Goal: Find specific page/section: Find specific page/section

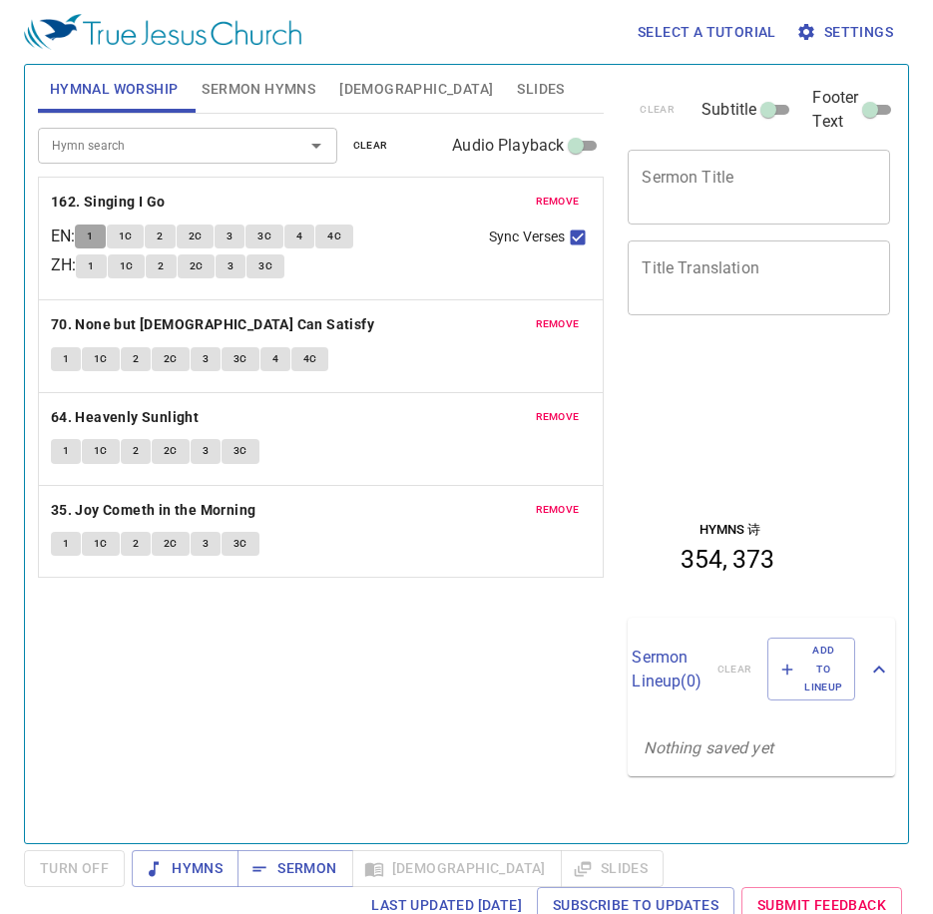
click at [104, 235] on button "1" at bounding box center [90, 237] width 30 height 24
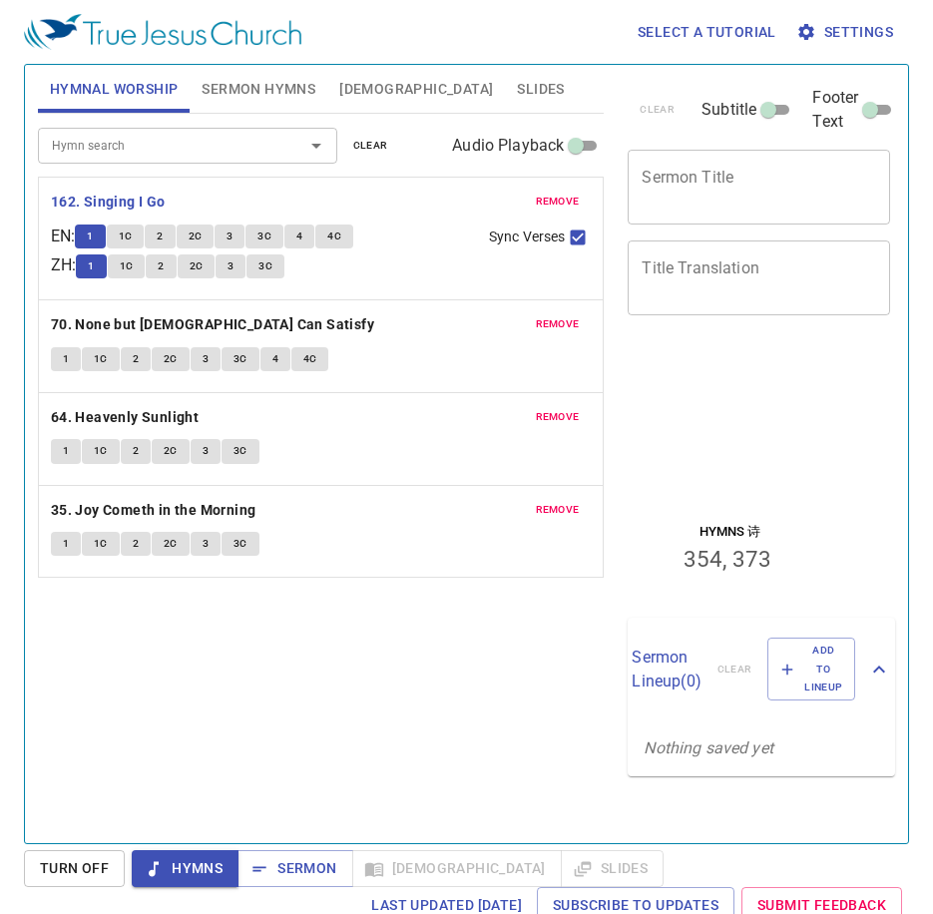
click at [148, 666] on div "Hymn search Hymn search clear Audio Playback remove 162. Singing I Go EN : 1 1C…" at bounding box center [321, 470] width 567 height 713
click at [278, 89] on span "Sermon Hymns" at bounding box center [259, 89] width 114 height 25
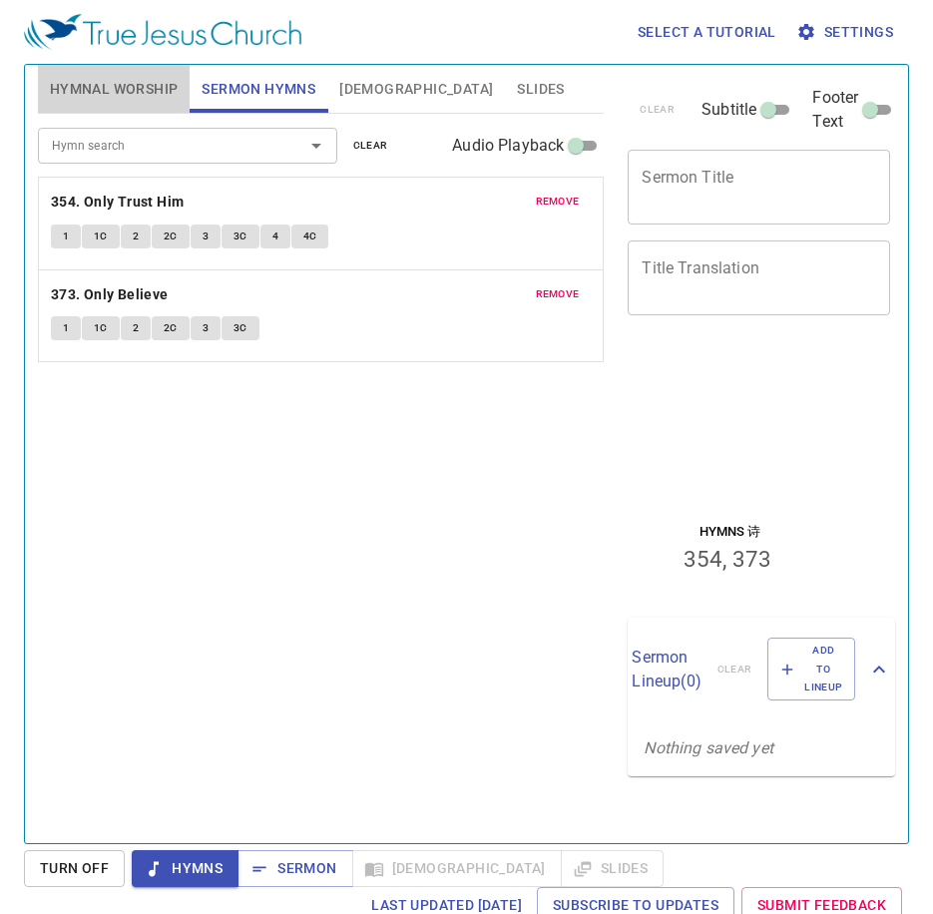
click at [154, 78] on span "Hymnal Worship" at bounding box center [114, 89] width 129 height 25
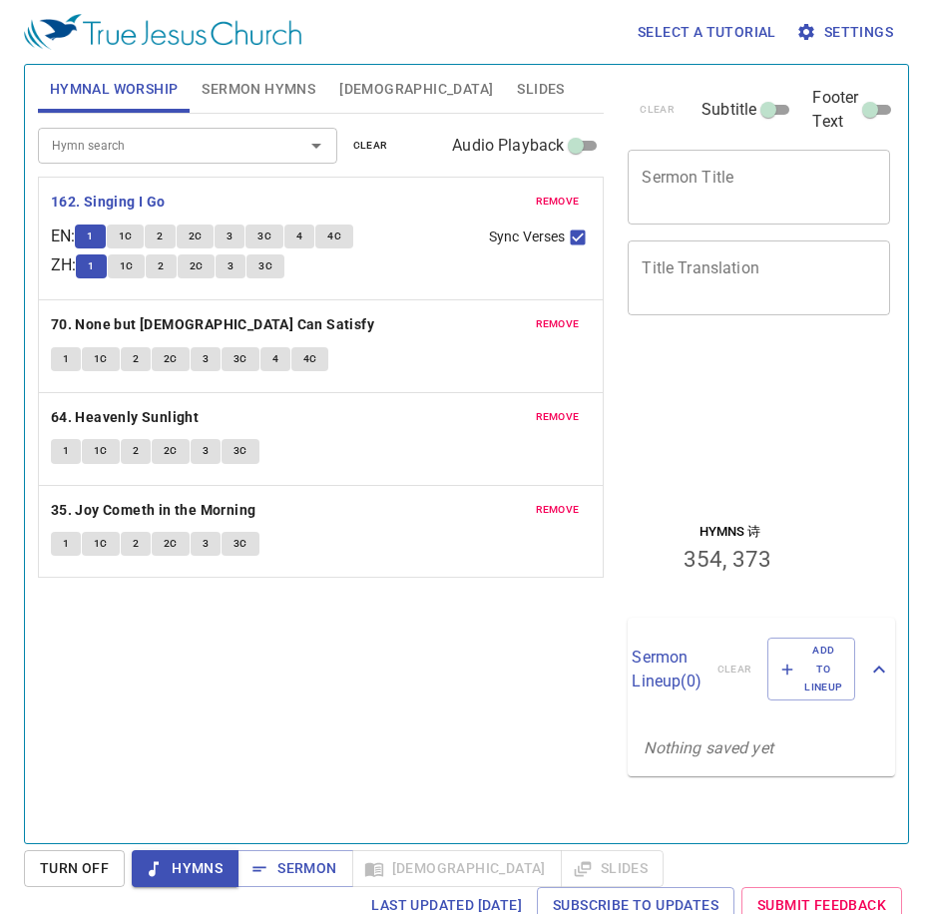
click at [117, 677] on div "Hymn search Hymn search clear Audio Playback remove 162. Singing I Go EN : 1 1C…" at bounding box center [321, 470] width 567 height 713
click at [204, 737] on div "Hymn search Hymn search clear Audio Playback remove 162. Singing I Go EN : 1 1C…" at bounding box center [321, 470] width 567 height 713
click at [217, 688] on div "Hymn search Hymn search clear Audio Playback remove 162. Singing I Go EN : 1 1C…" at bounding box center [321, 470] width 567 height 713
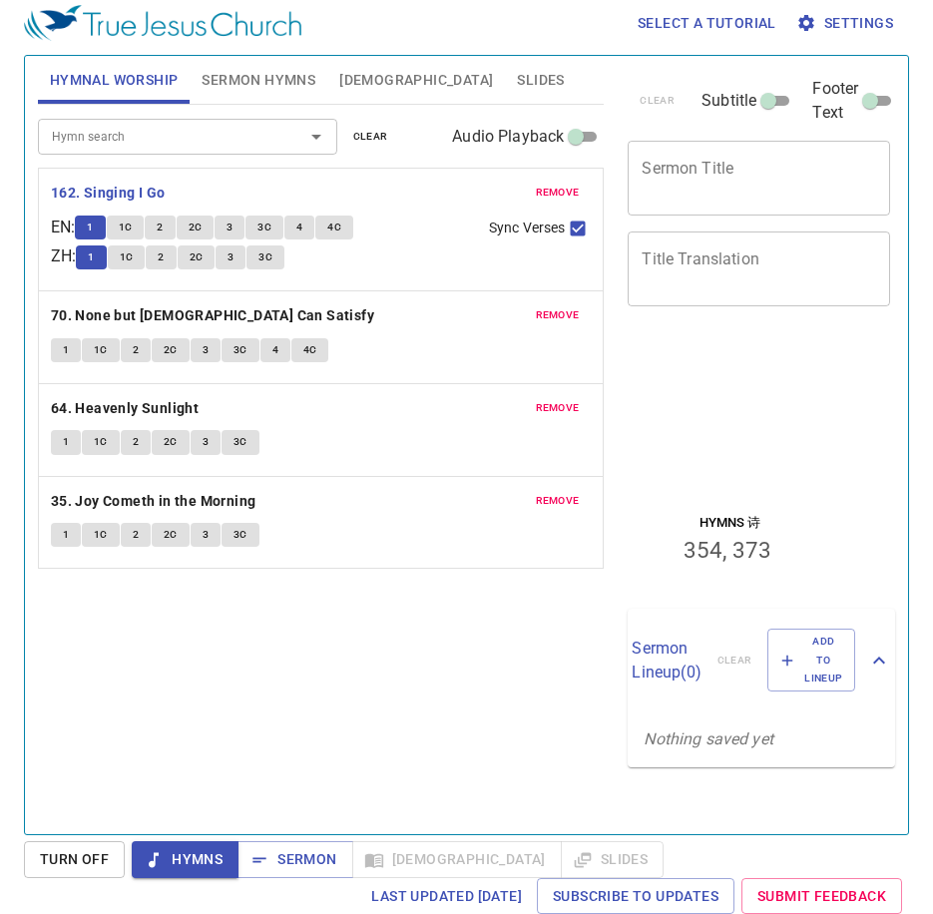
click at [213, 616] on div "Hymn search Hymn search clear Audio Playback remove 162. Singing I Go EN : 1 1C…" at bounding box center [321, 461] width 567 height 713
click at [116, 639] on div "Hymn search Hymn search clear Audio Playback remove 162. Singing I Go EN : 1 1C…" at bounding box center [321, 461] width 567 height 713
click at [119, 641] on div "Hymn search Hymn search clear Audio Playback remove 162. Singing I Go EN : 1 1C…" at bounding box center [321, 461] width 567 height 713
click at [183, 680] on div "Hymn search Hymn search clear Audio Playback remove 162. Singing I Go EN : 1 1C…" at bounding box center [321, 461] width 567 height 713
click at [182, 683] on div "Hymn search Hymn search clear Audio Playback remove 162. Singing I Go EN : 1 1C…" at bounding box center [321, 461] width 567 height 713
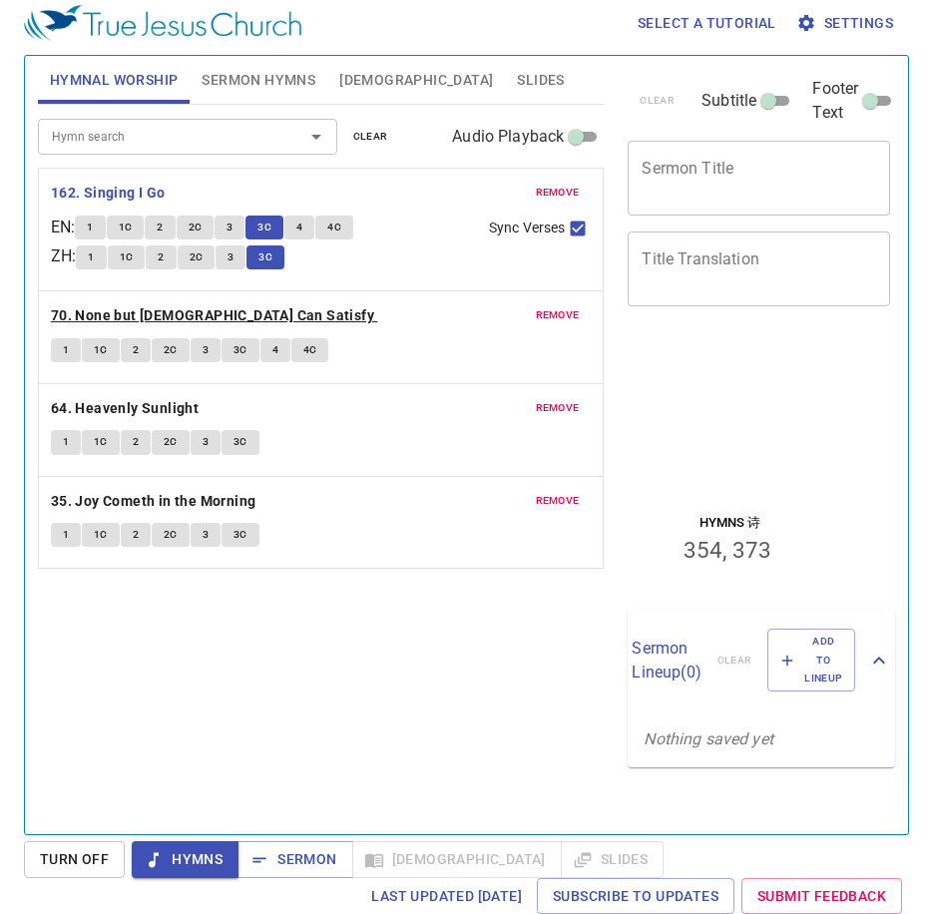
click at [213, 315] on b "70. None but [DEMOGRAPHIC_DATA] Can Satisfy" at bounding box center [212, 315] width 323 height 25
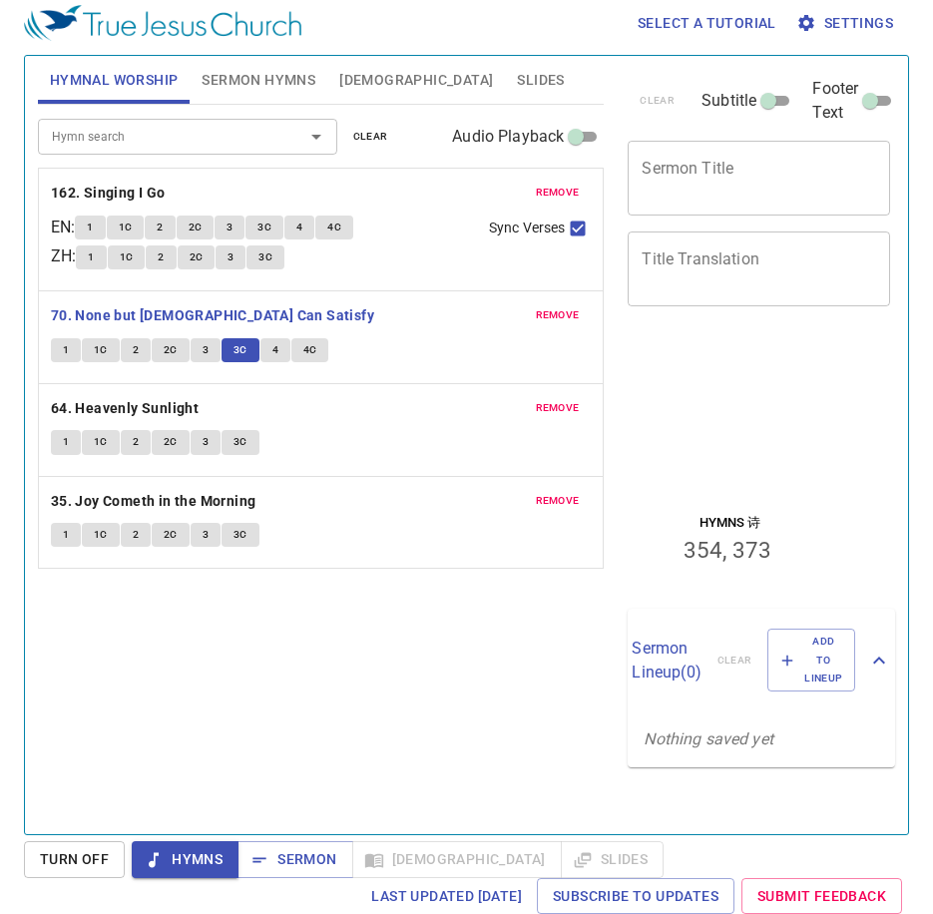
scroll to position [9, 0]
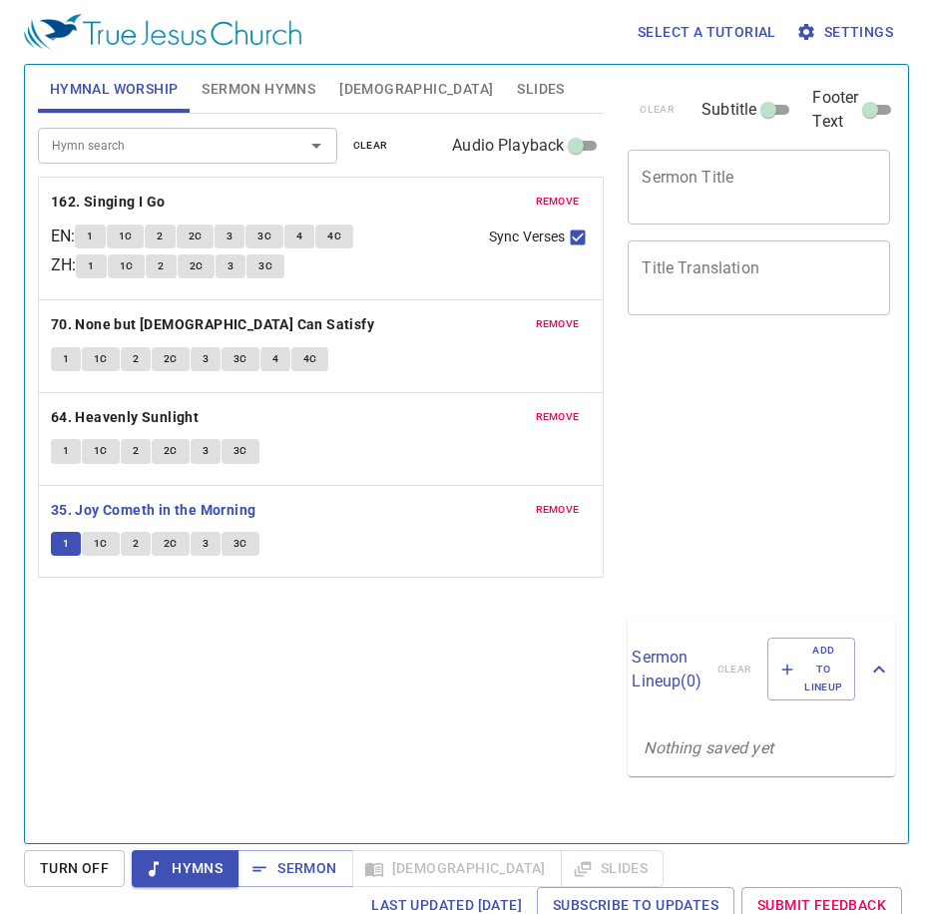
scroll to position [9, 0]
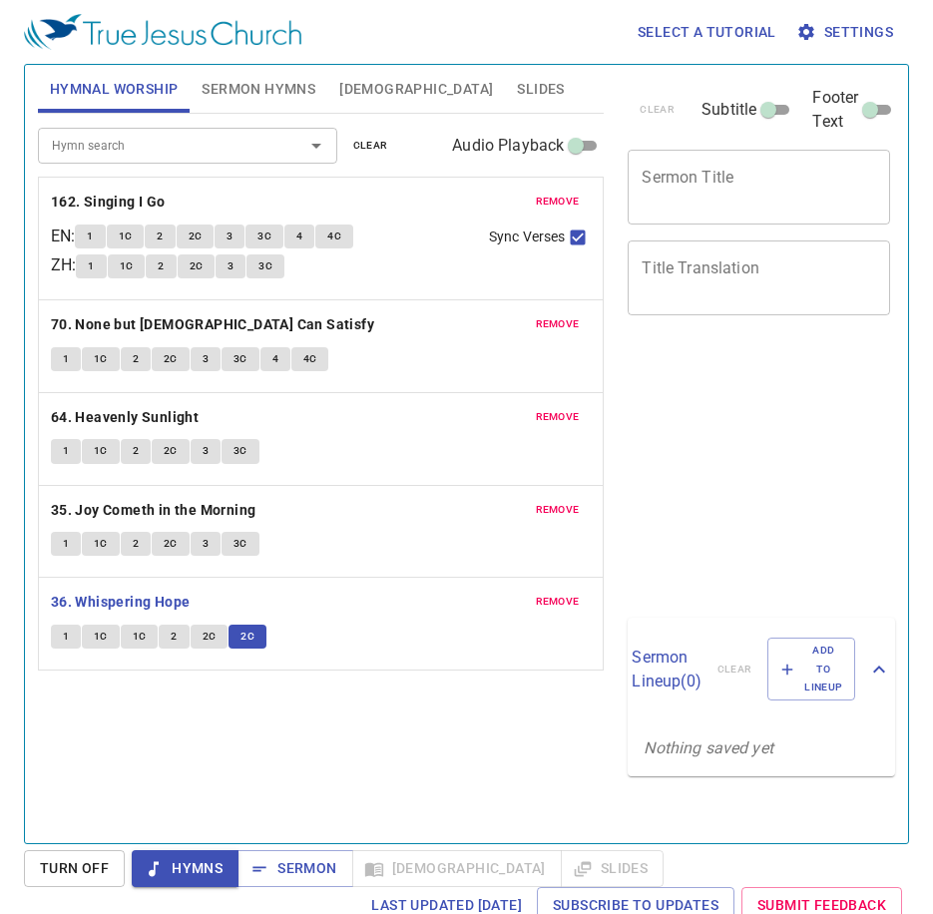
scroll to position [9, 0]
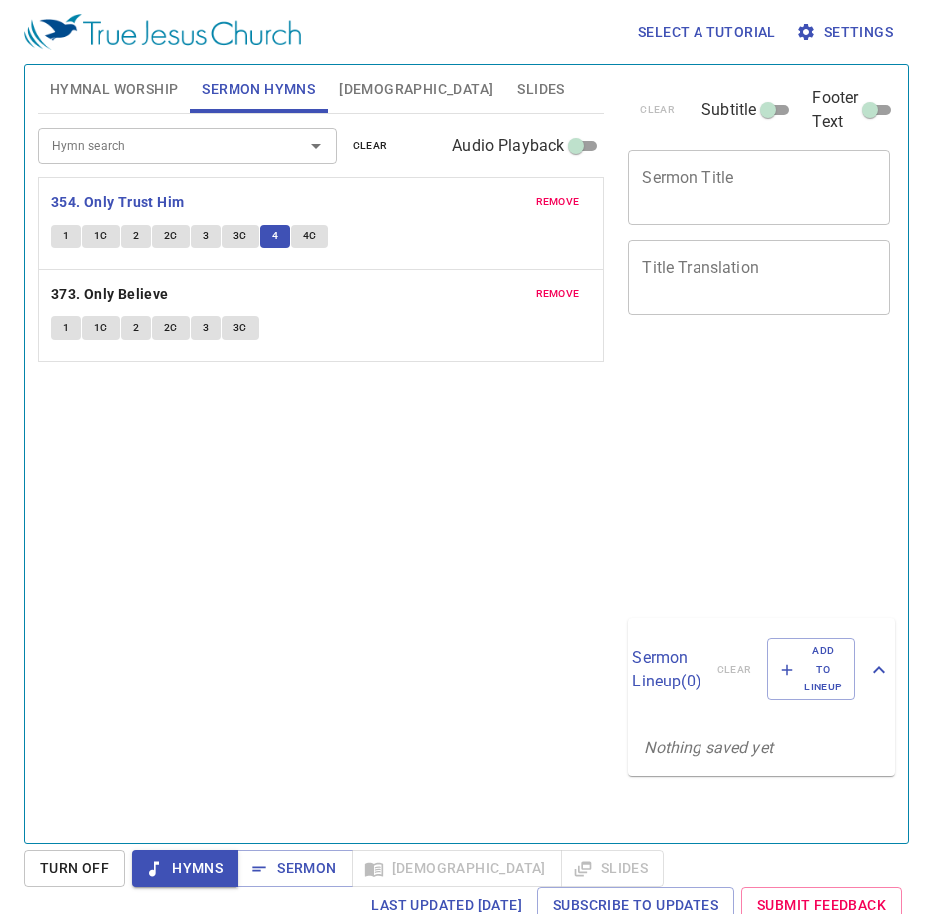
scroll to position [9, 0]
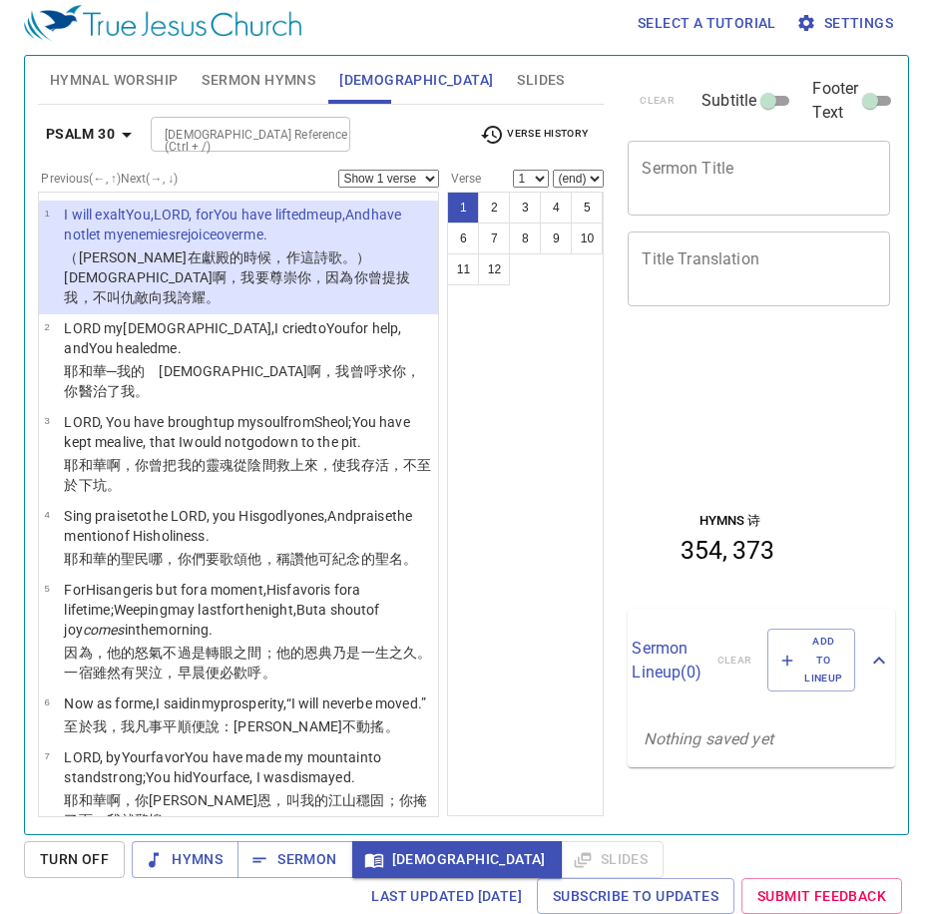
scroll to position [9, 0]
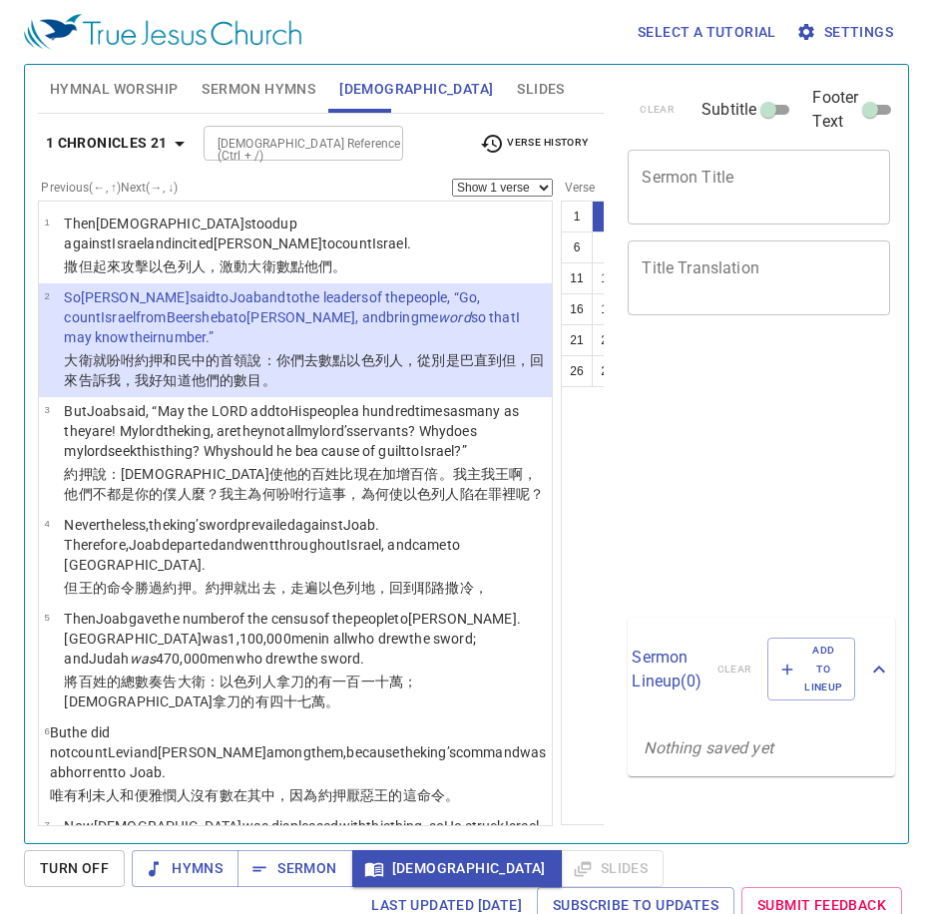
select select "2"
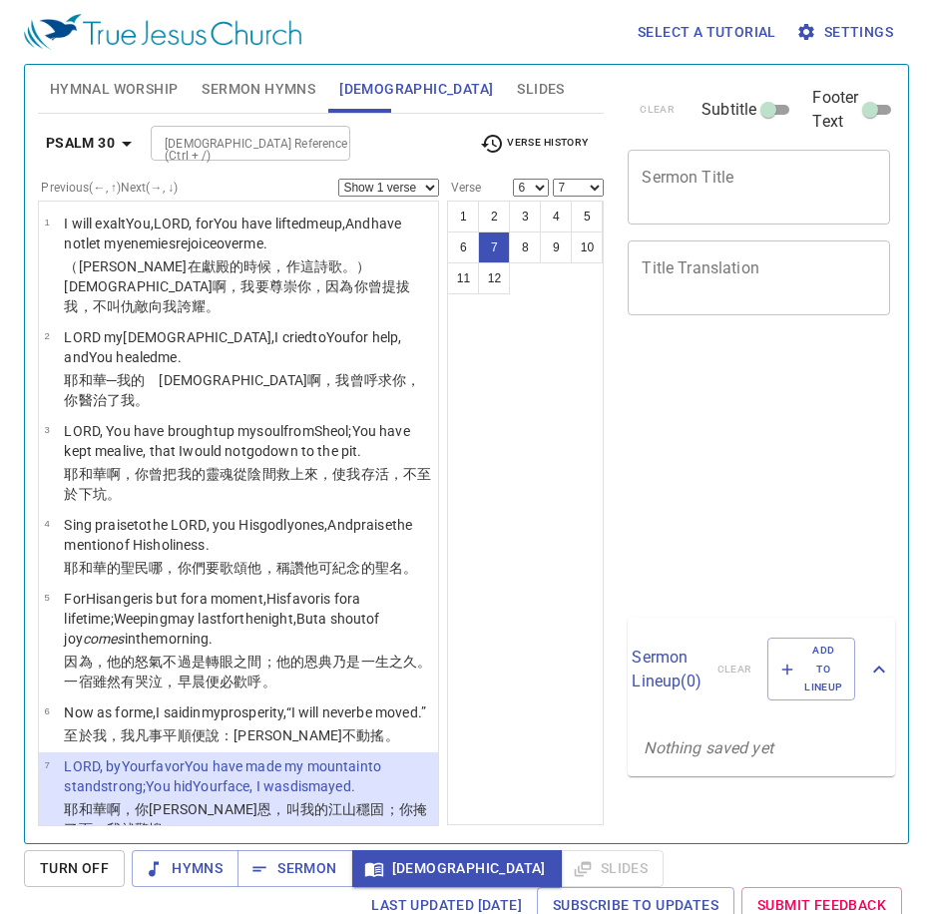
select select "6"
select select "7"
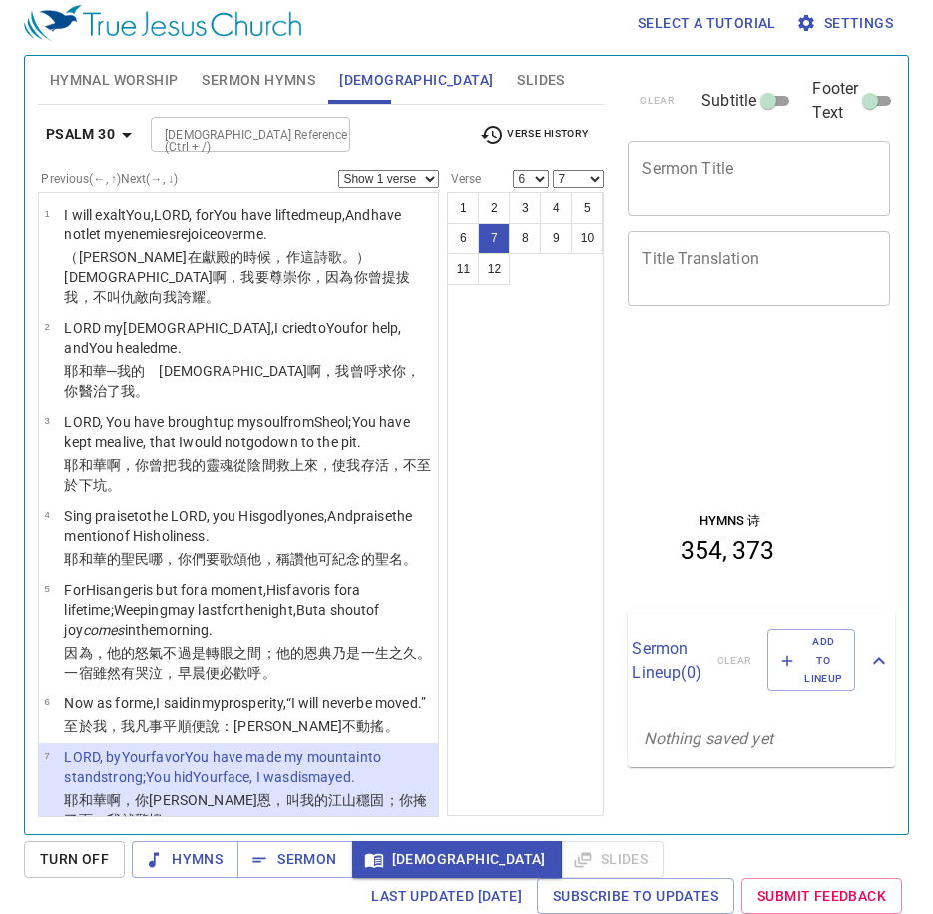
scroll to position [478, 0]
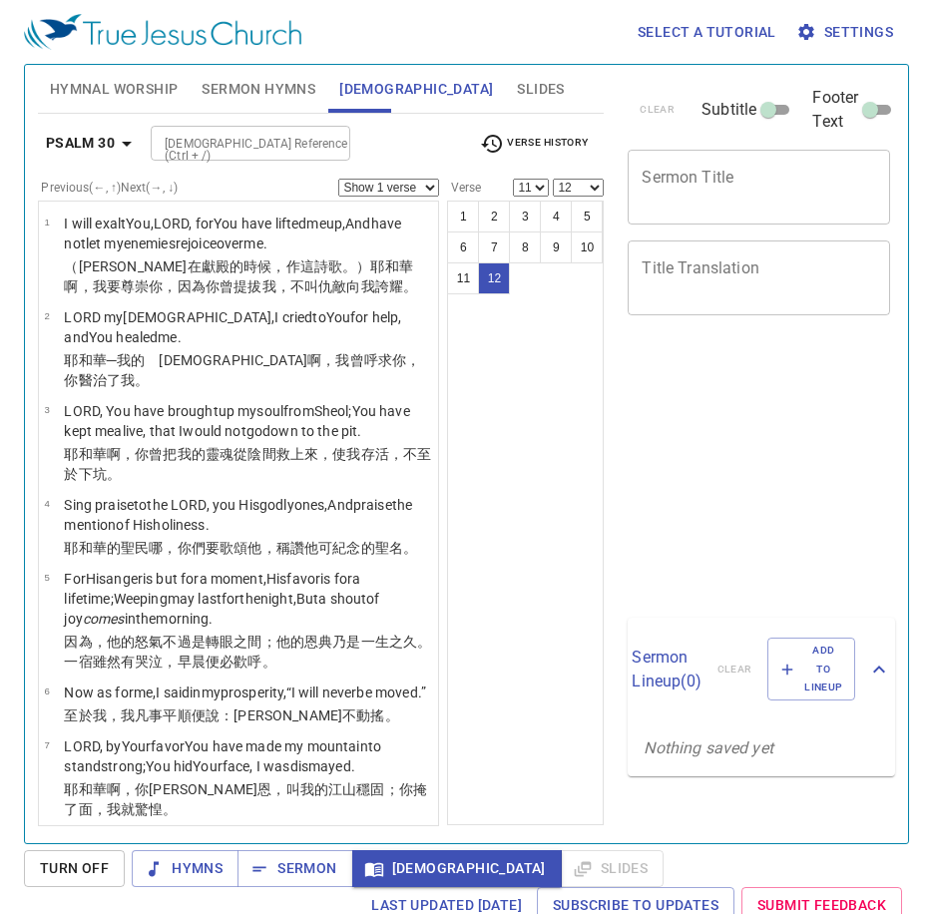
select select "11"
select select "12"
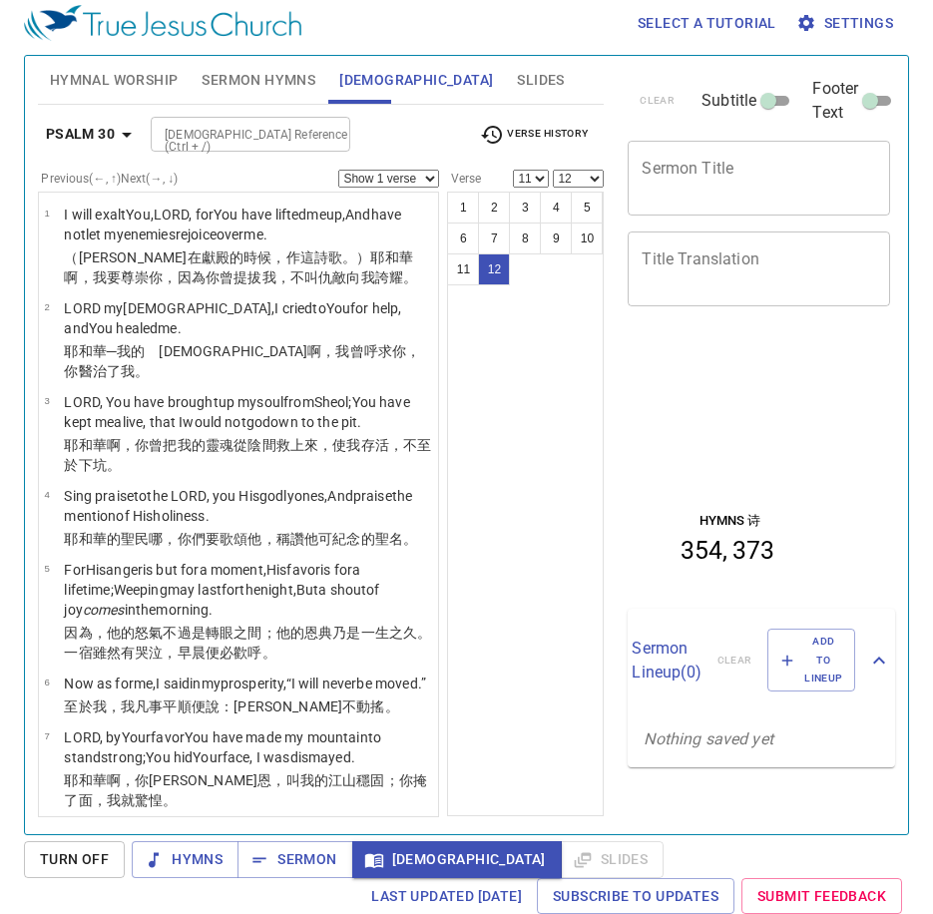
scroll to position [478, 0]
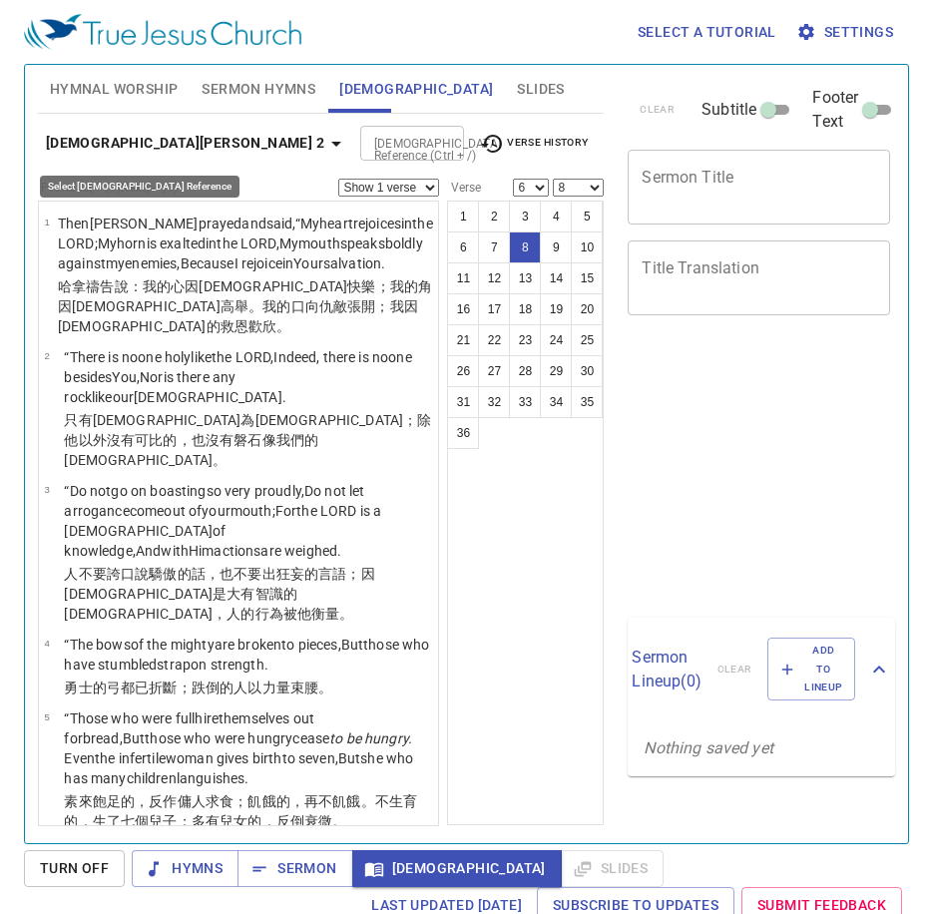
select select "6"
select select "8"
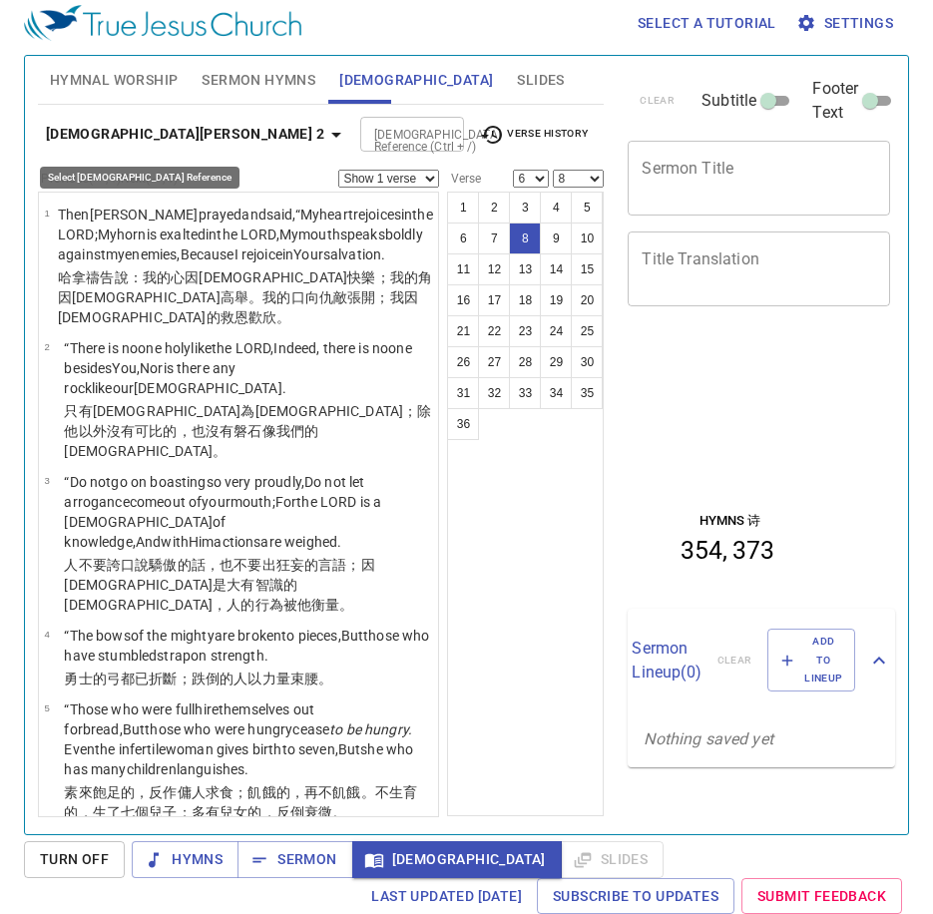
scroll to position [480, 0]
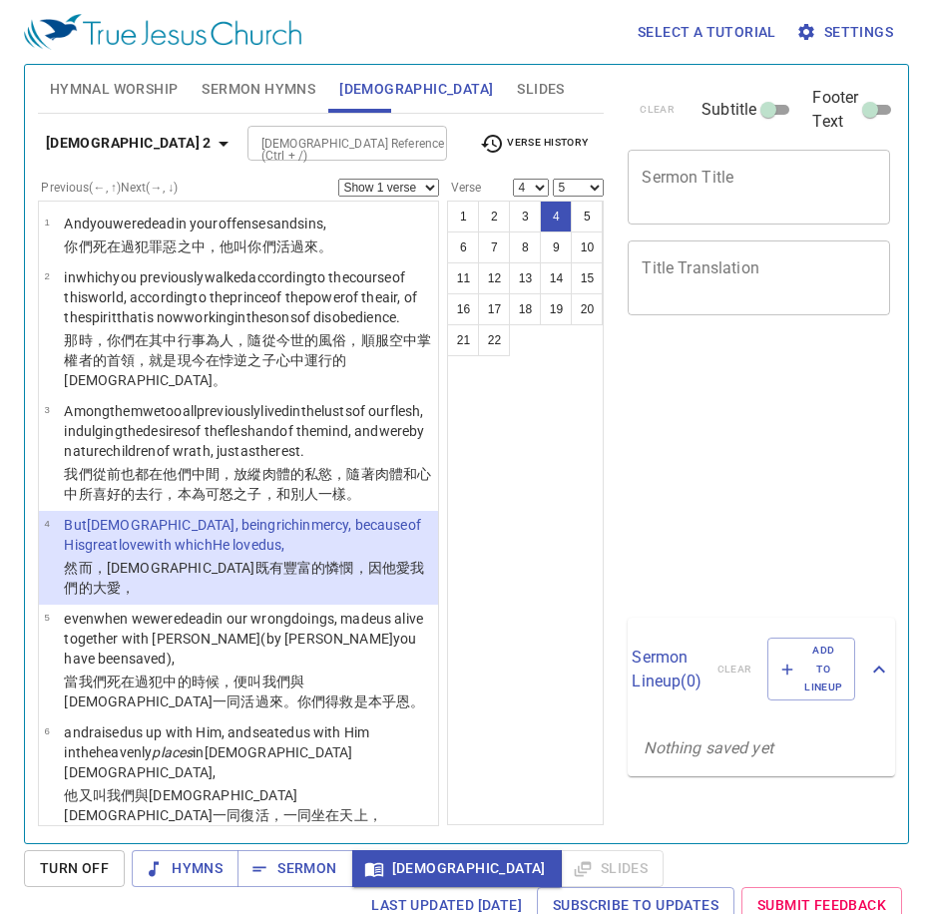
select select "4"
select select "5"
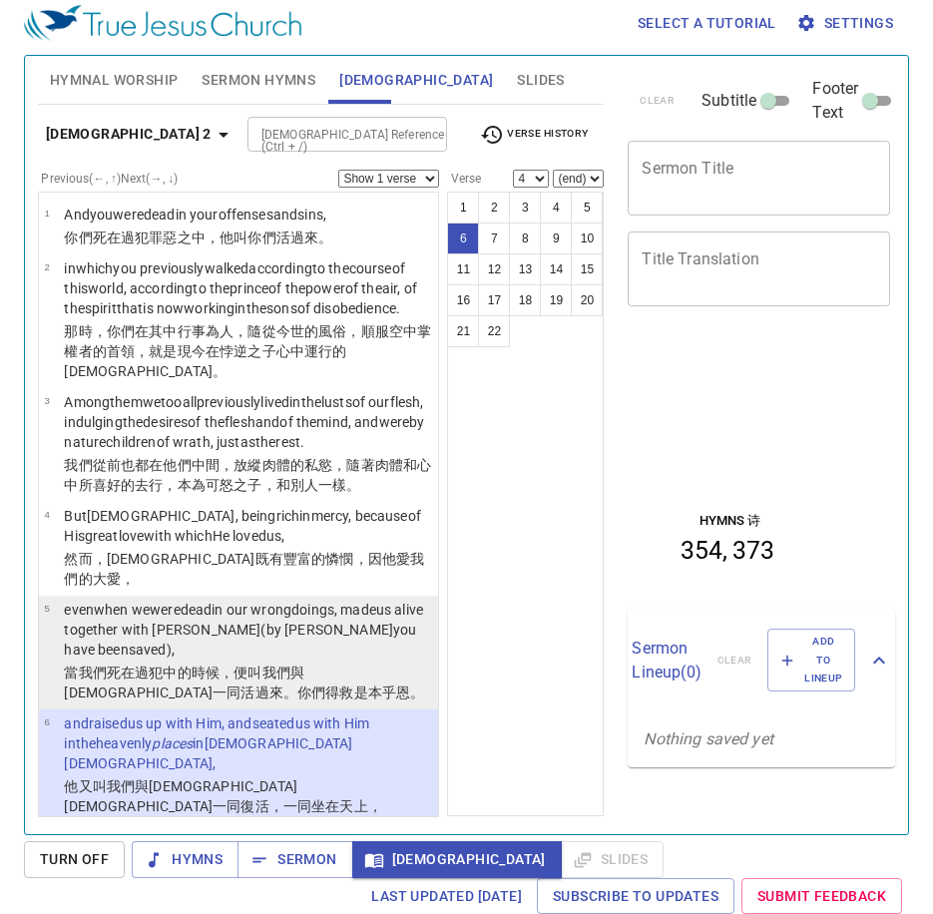
select select "6"
select select
click at [307, 655] on p "even when we were dead in our wrongdoings , made us alive together with Christ …" at bounding box center [248, 630] width 368 height 60
select select "5"
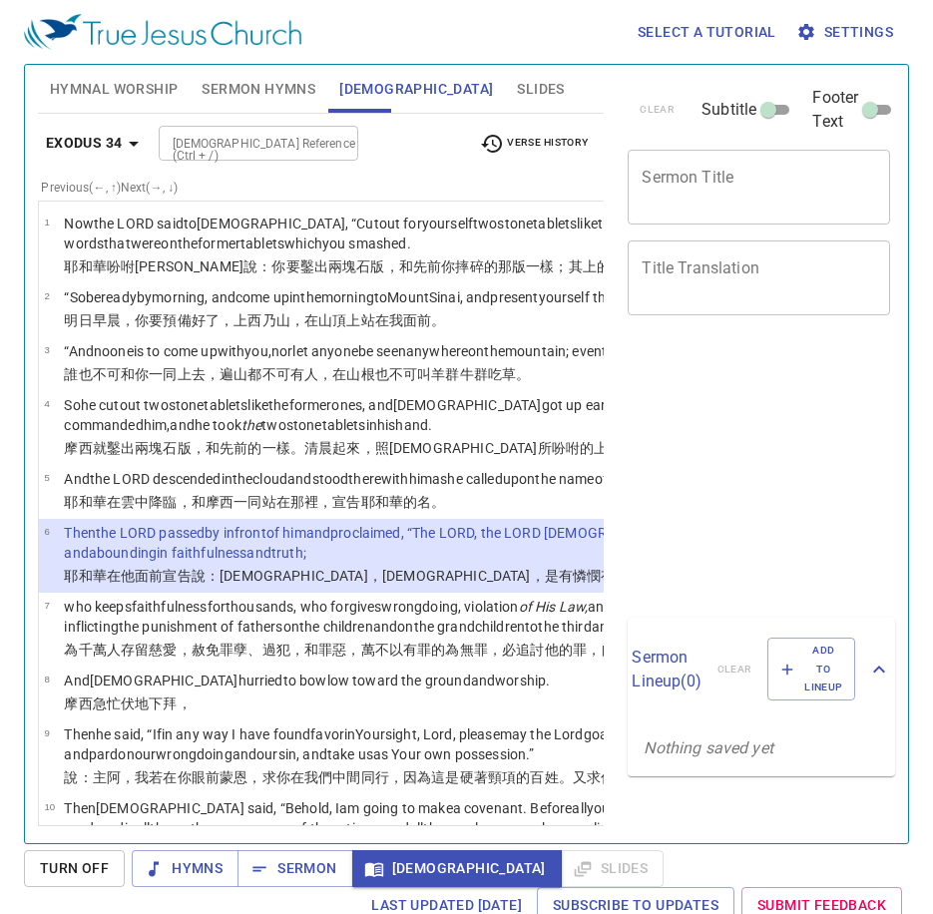
select select "6"
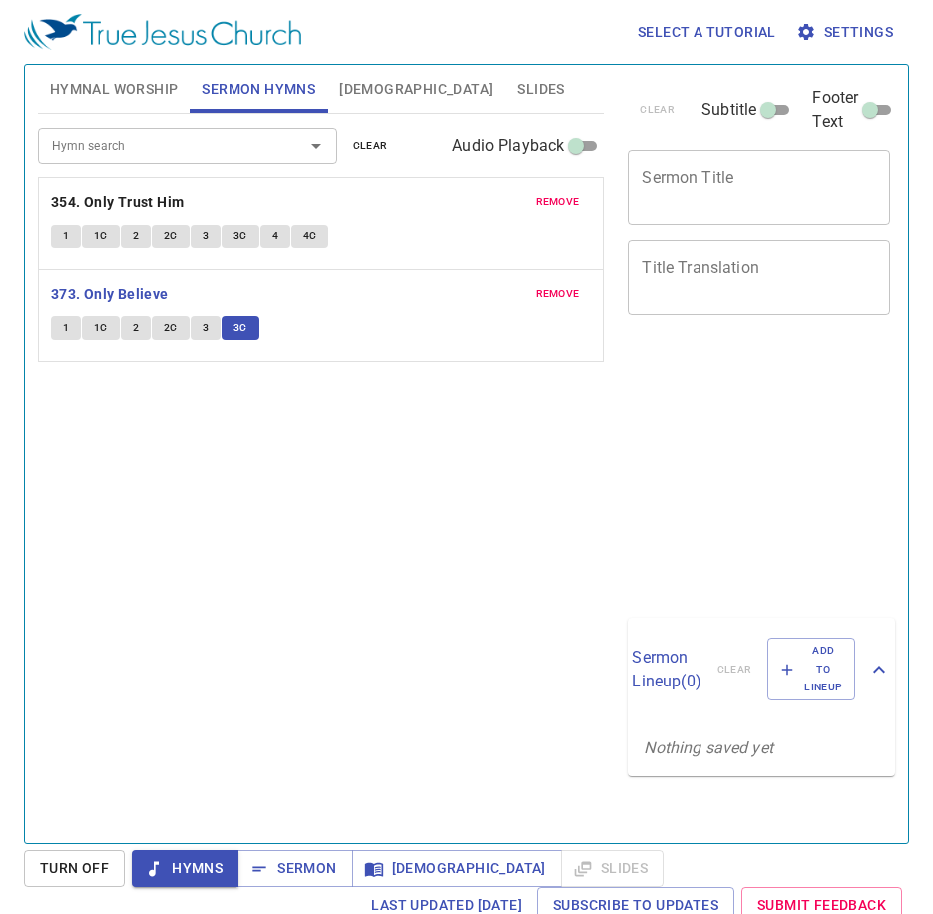
scroll to position [9, 0]
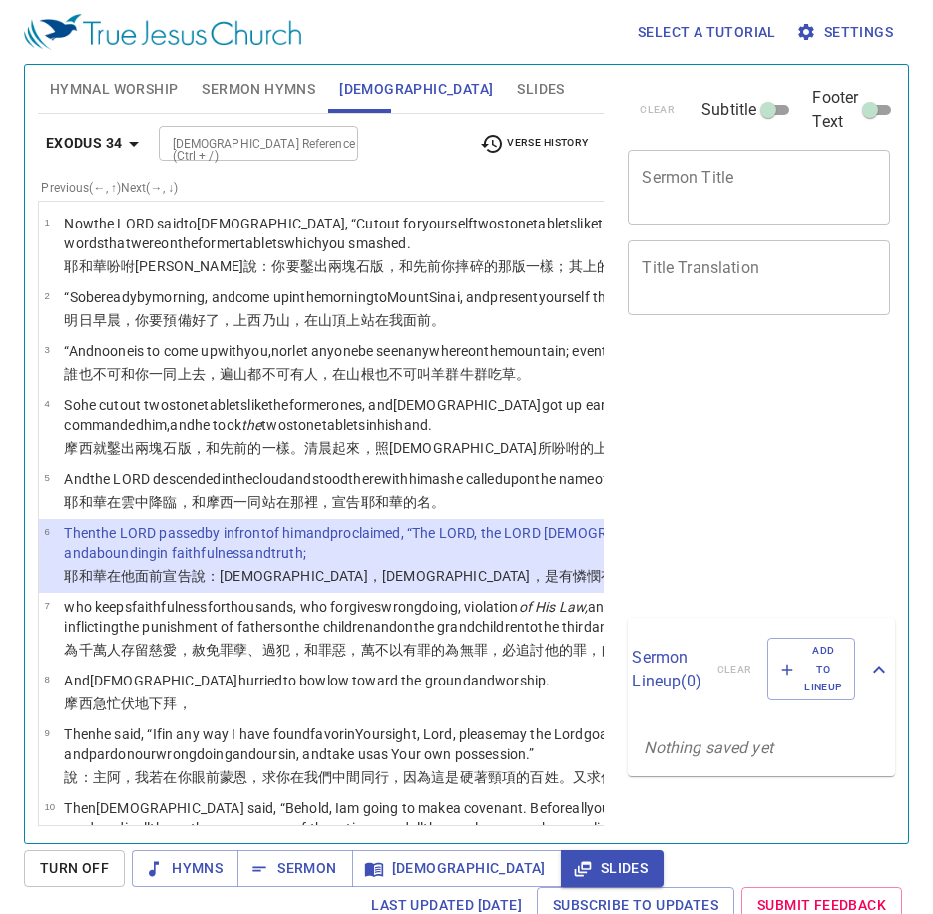
select select "6"
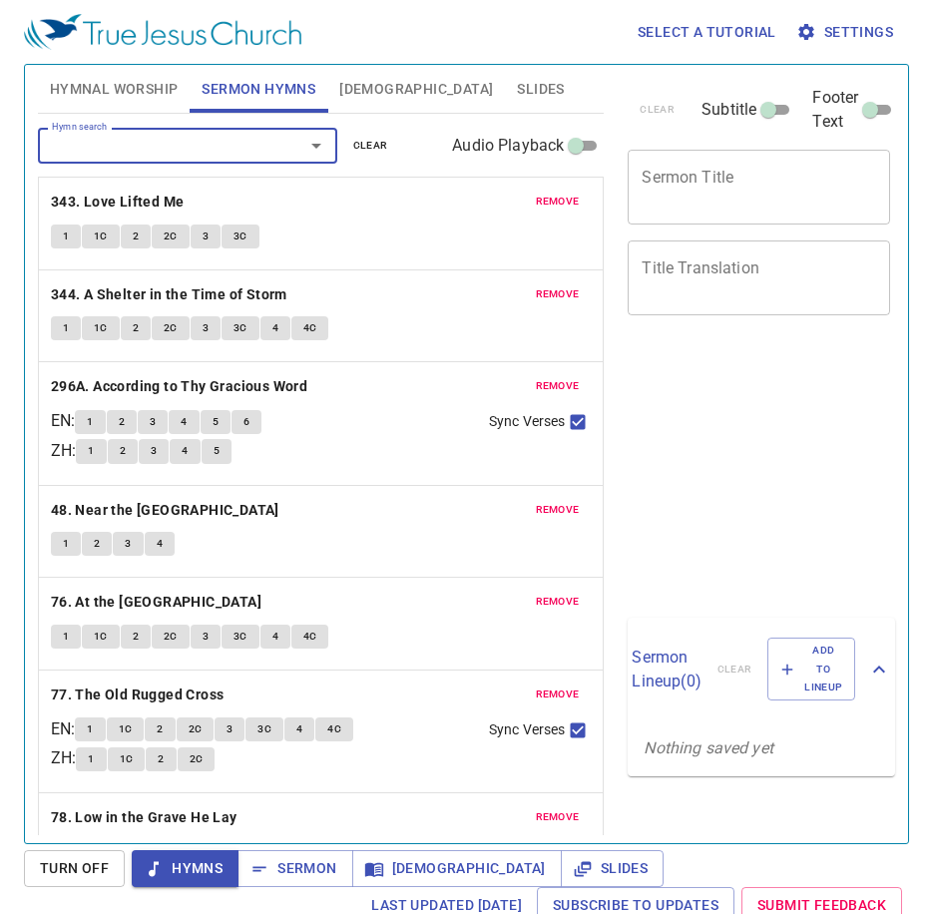
scroll to position [9, 0]
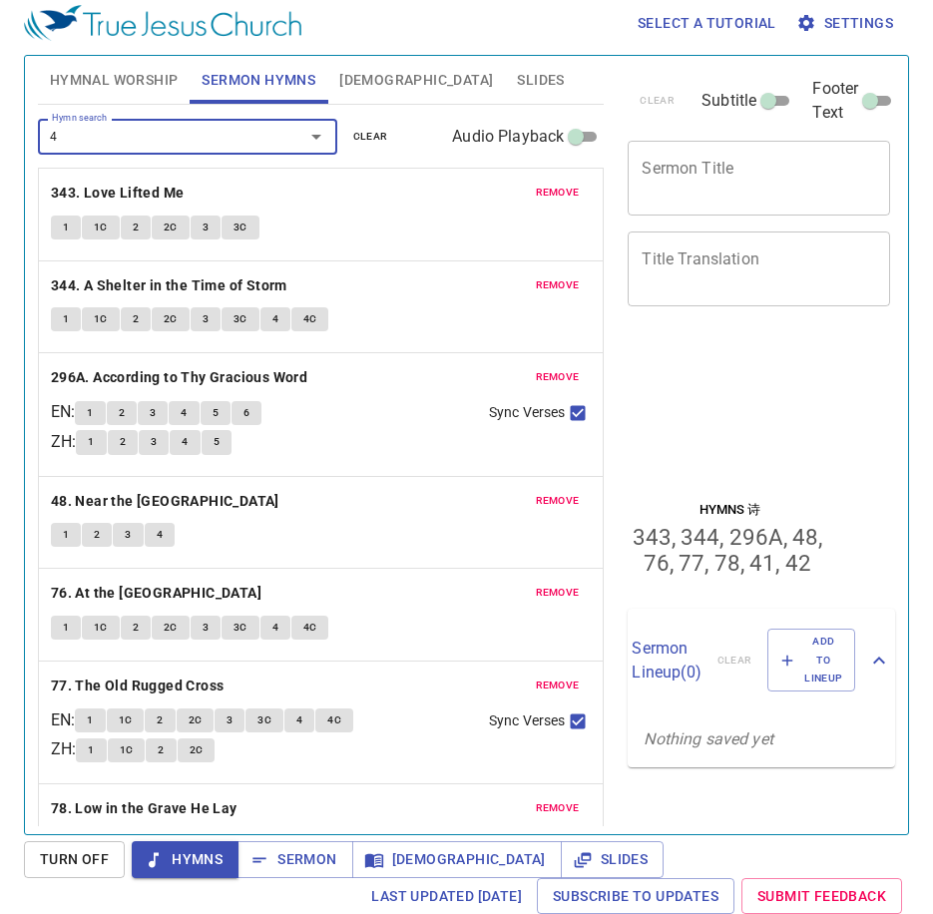
type input "49"
